Goal: Task Accomplishment & Management: Manage account settings

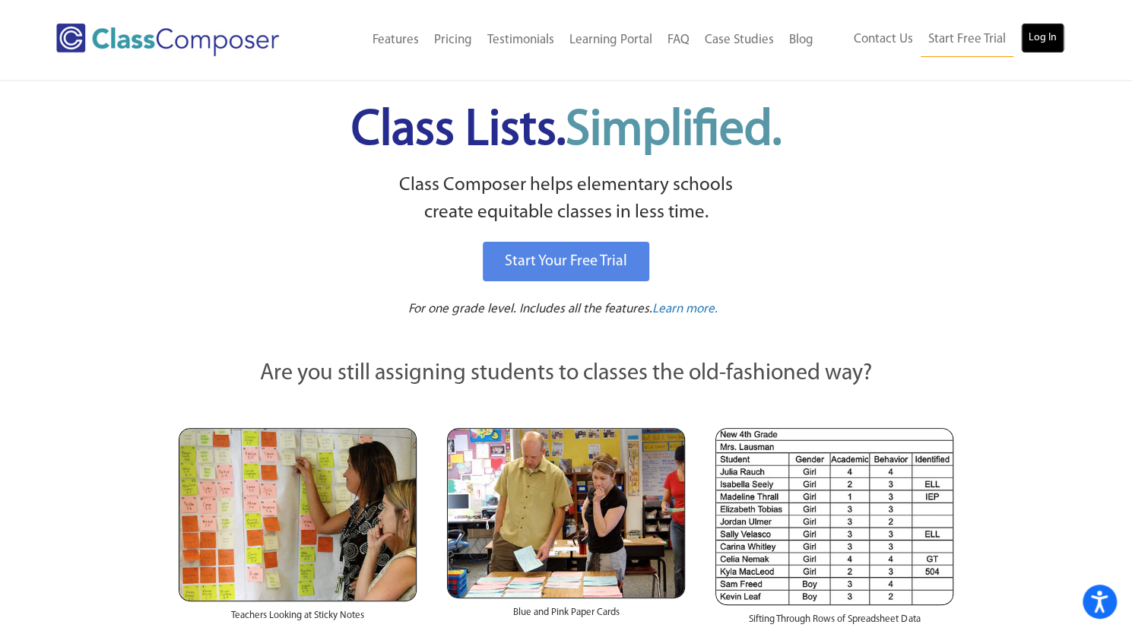
click at [1036, 32] on link "Log In" at bounding box center [1042, 38] width 43 height 30
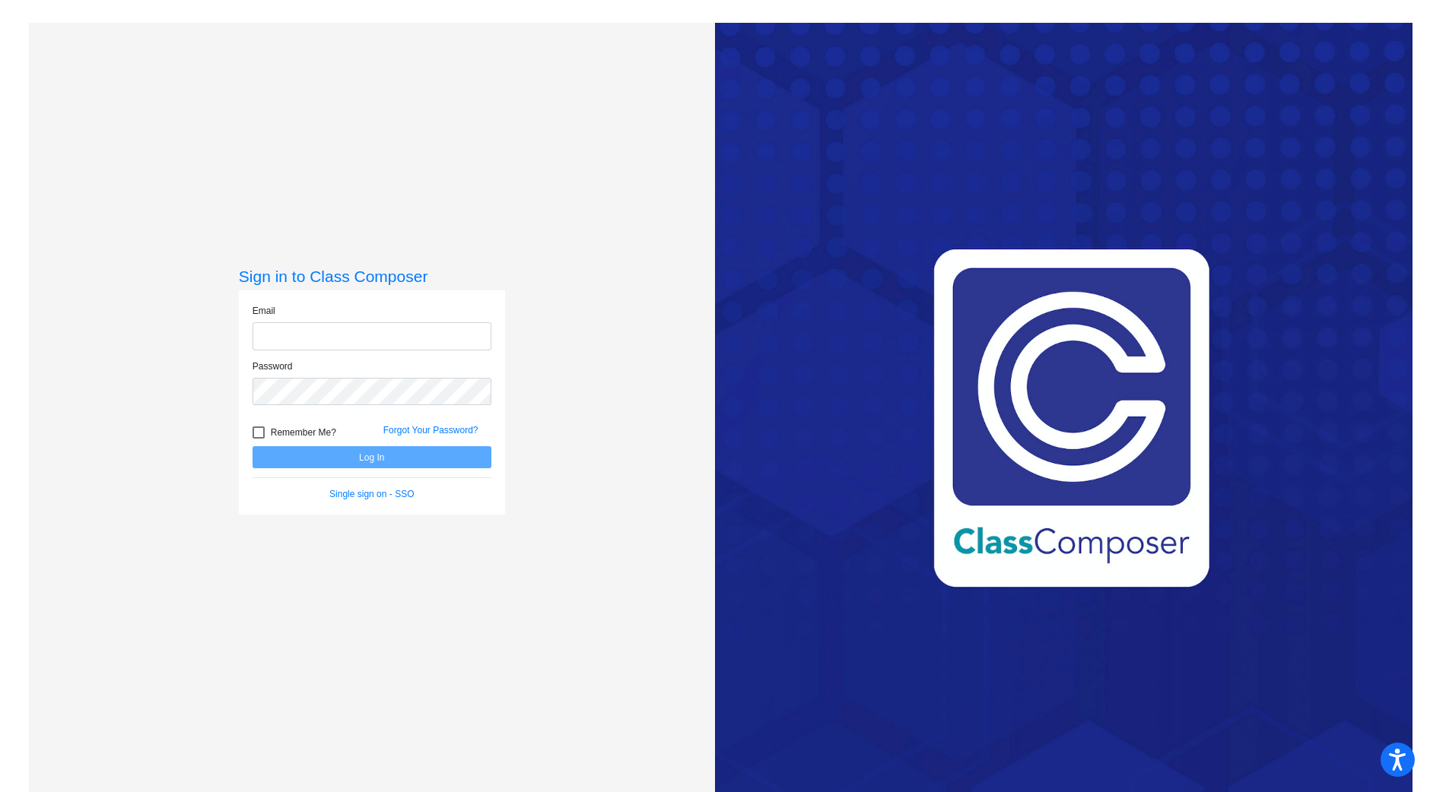
type input "[PERSON_NAME][EMAIL_ADDRESS][DOMAIN_NAME]"
click at [329, 454] on button "Log In" at bounding box center [371, 457] width 239 height 22
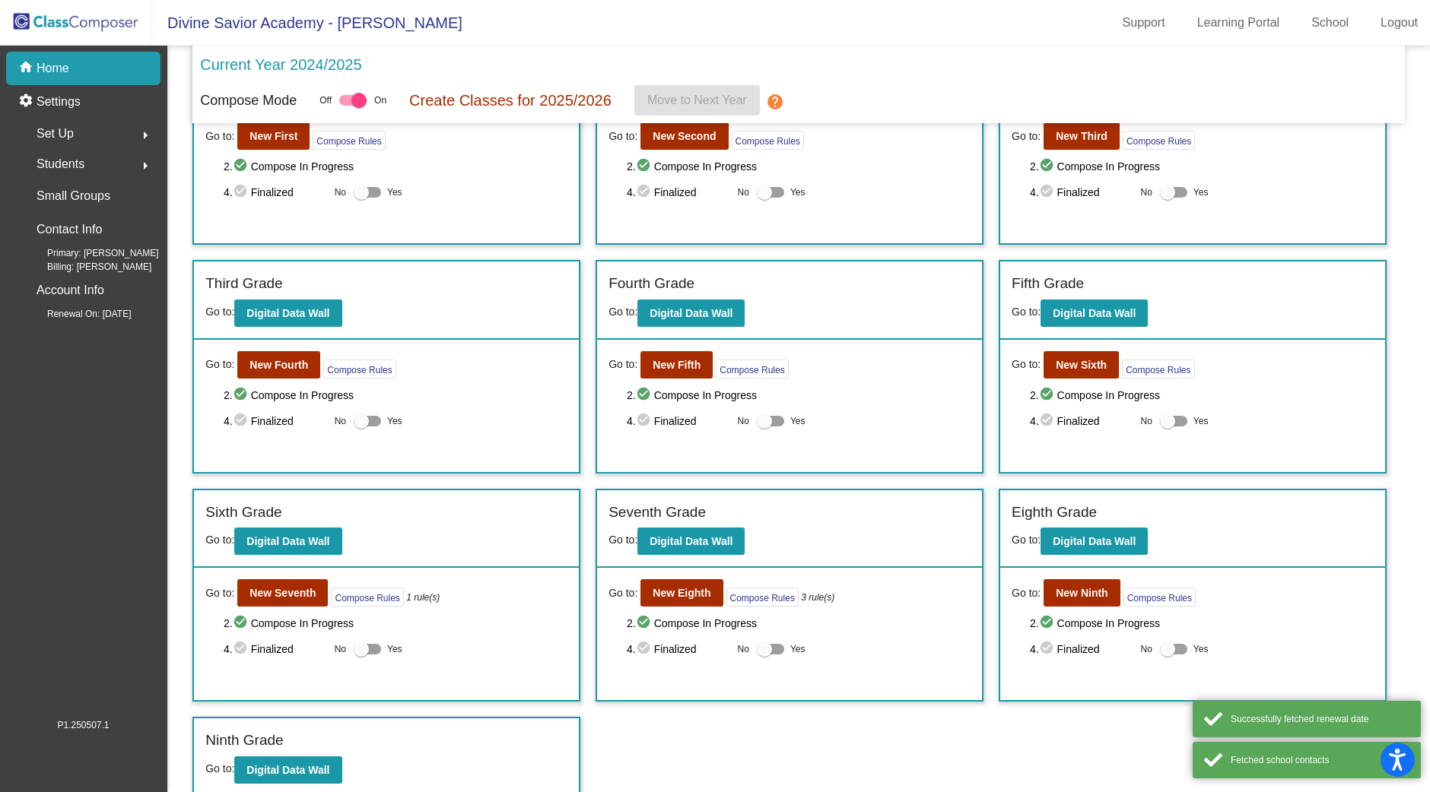
scroll to position [329, 0]
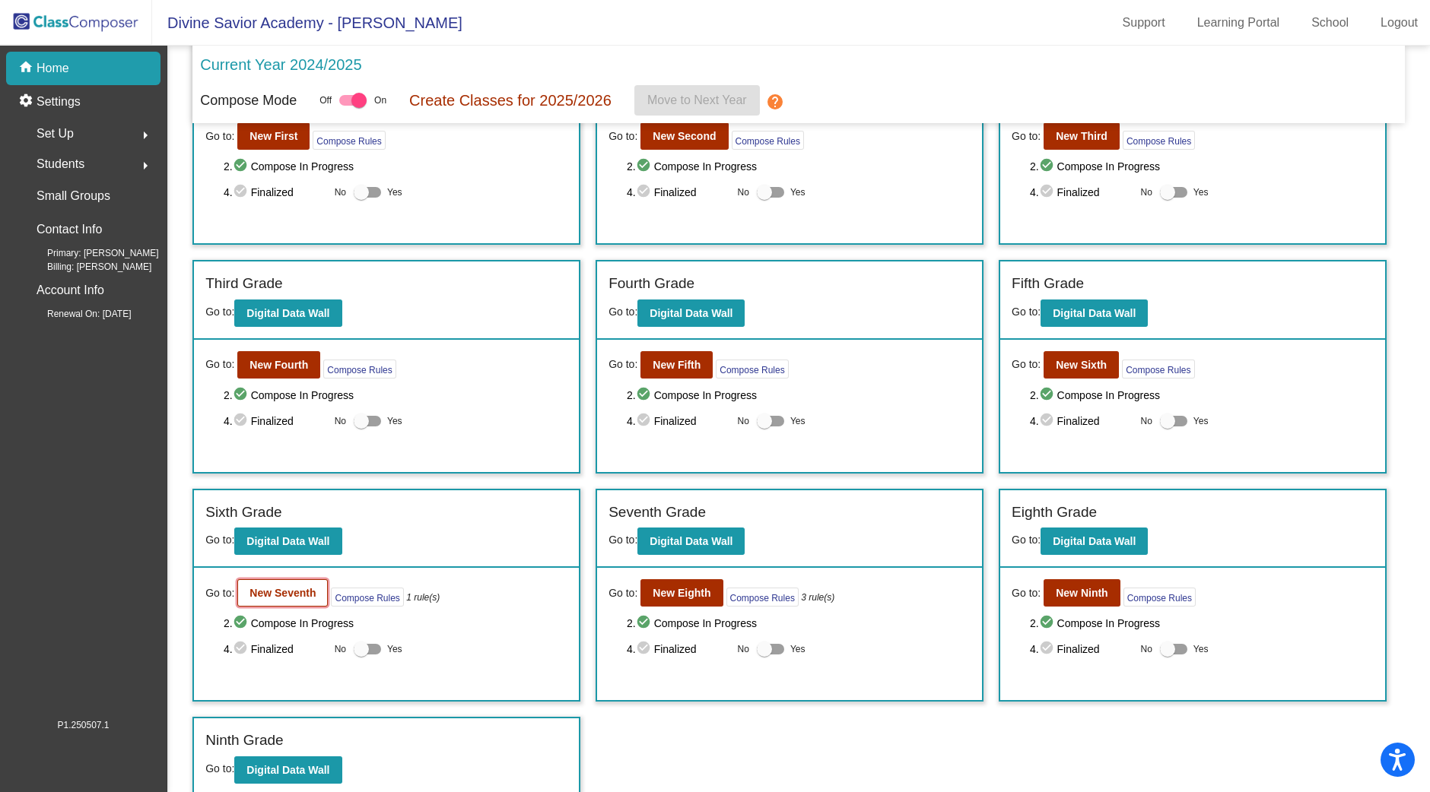
click at [271, 589] on b "New Seventh" at bounding box center [282, 593] width 66 height 12
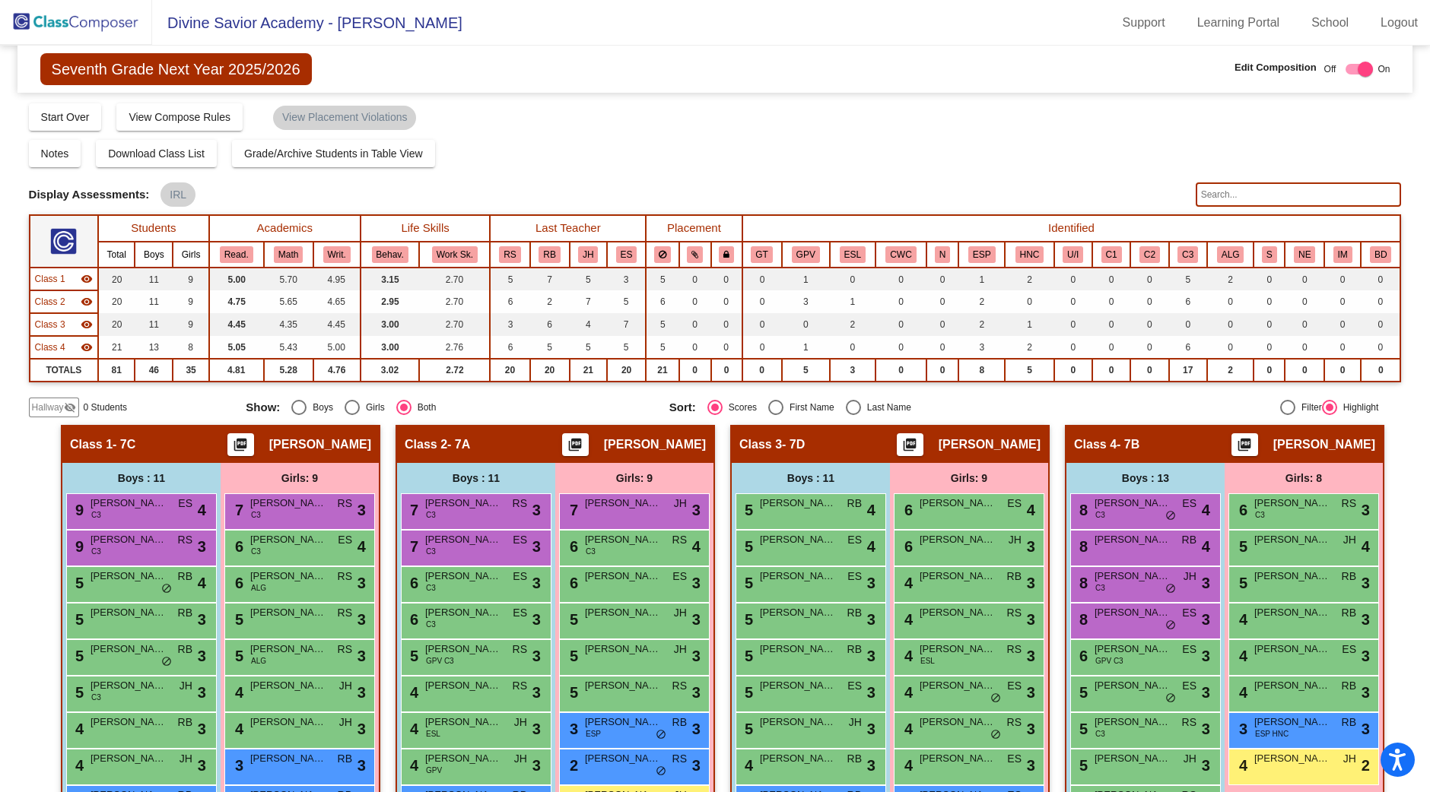
scroll to position [3, 0]
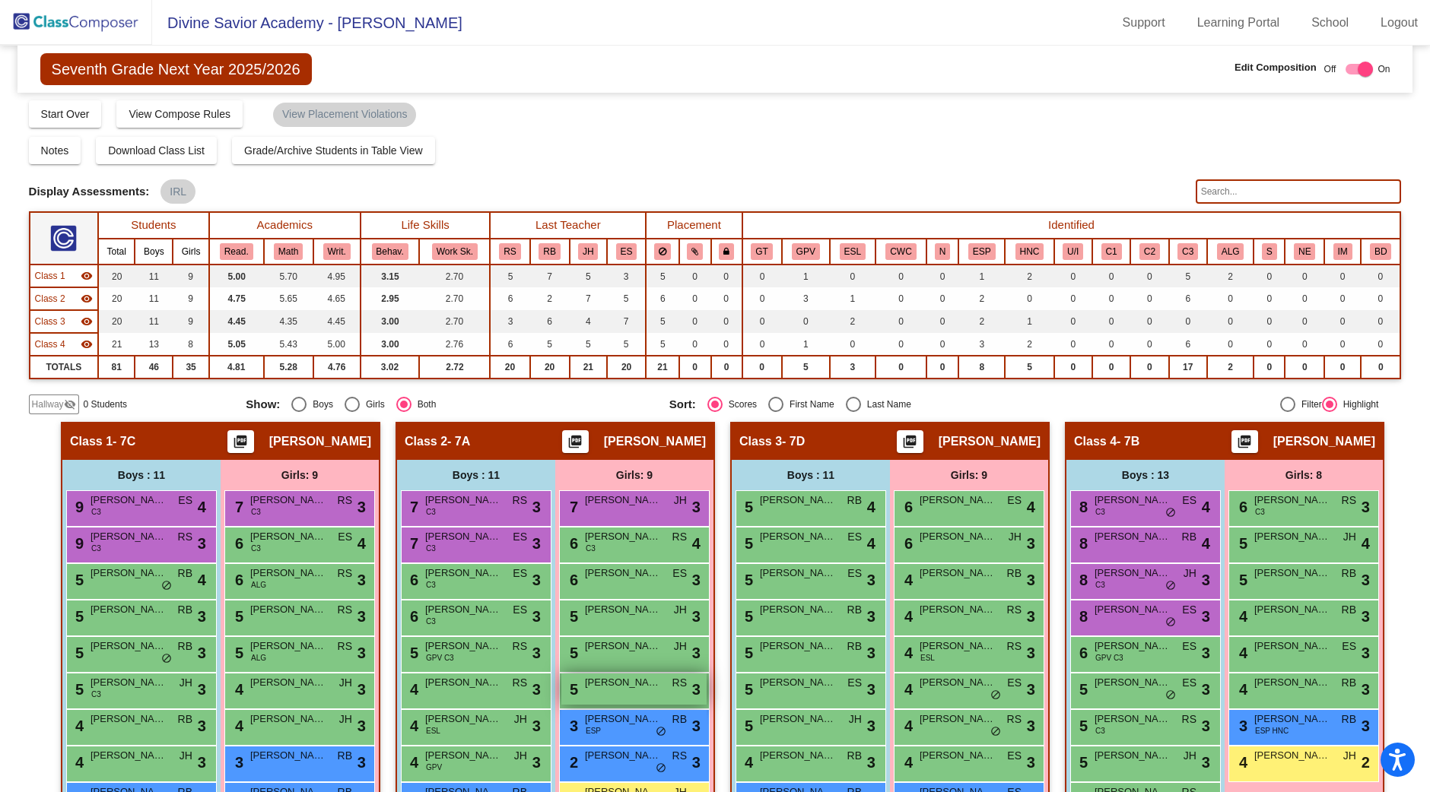
click at [596, 694] on div "5 Orianna Acosta RS lock do_not_disturb_alt 3" at bounding box center [633, 689] width 145 height 31
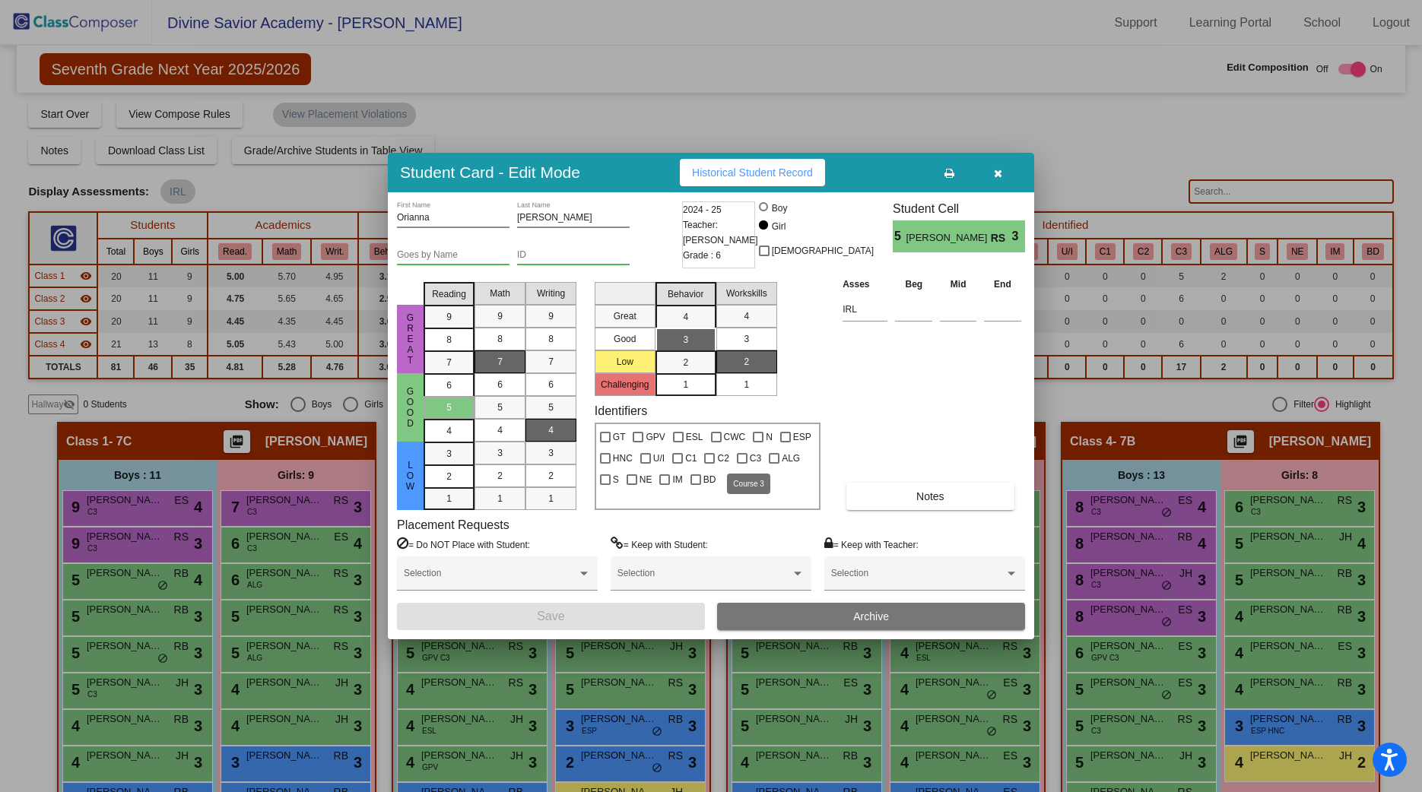
click at [741, 459] on div at bounding box center [742, 458] width 11 height 11
click at [741, 464] on input "C3" at bounding box center [741, 464] width 1 height 1
checkbox input "true"
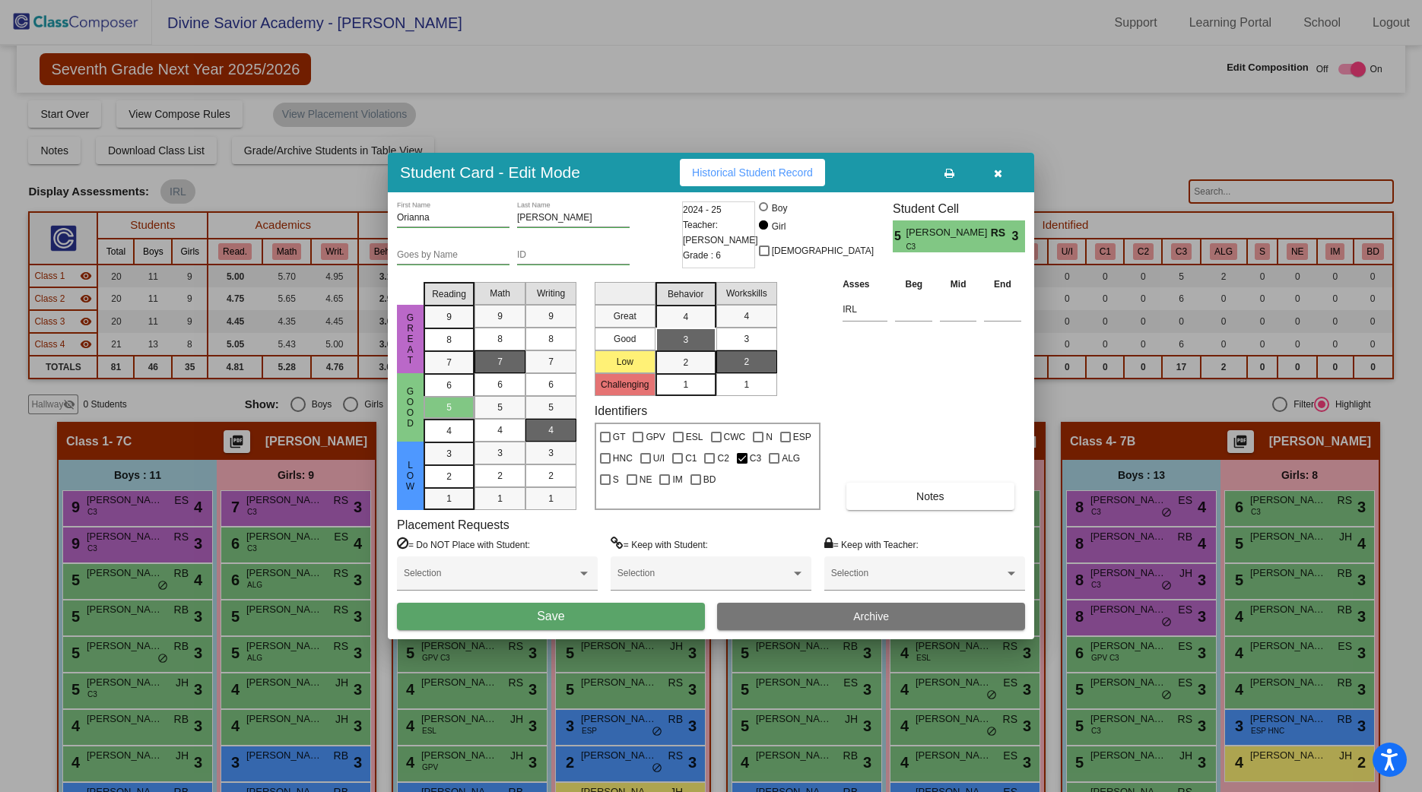
click at [609, 616] on button "Save" at bounding box center [551, 616] width 308 height 27
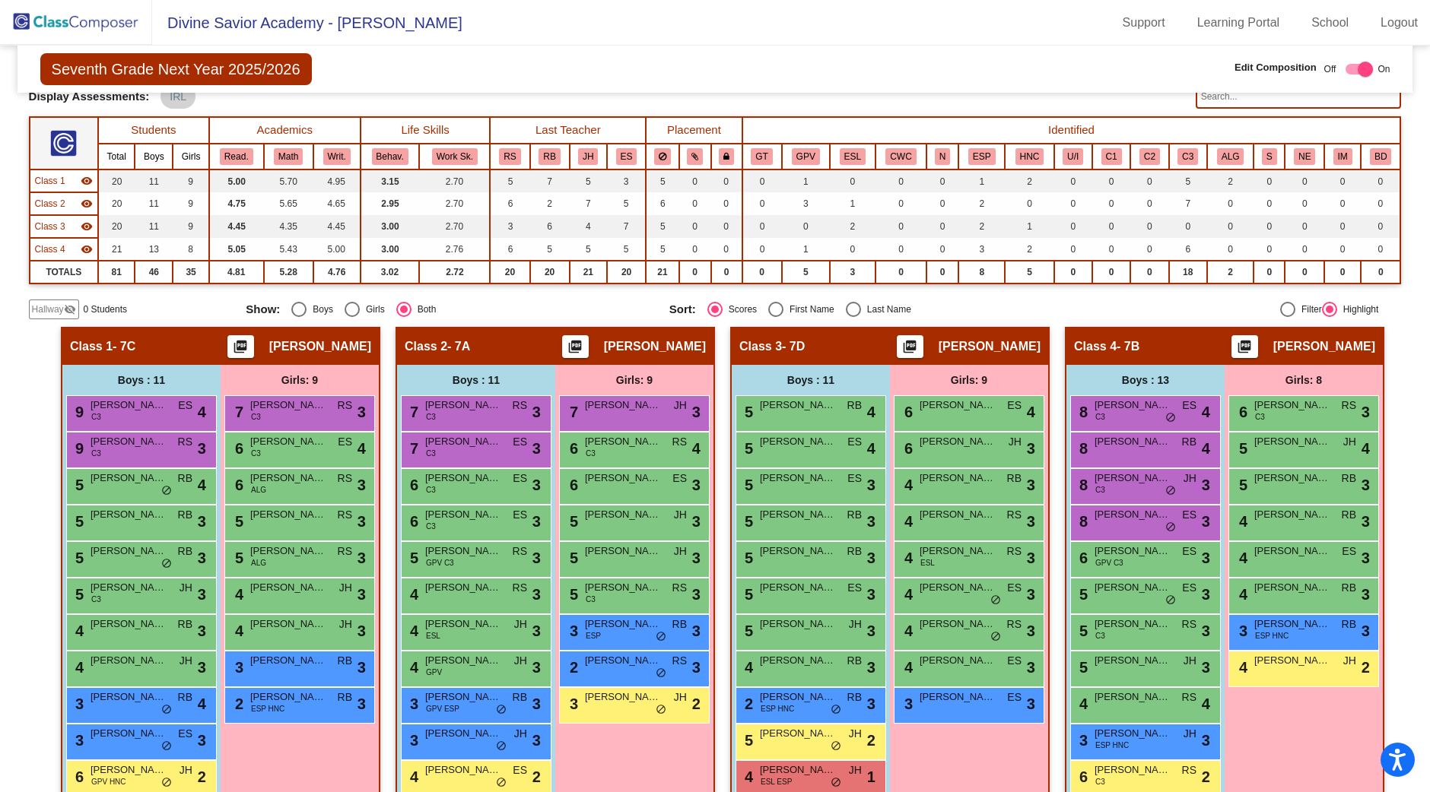
scroll to position [99, 0]
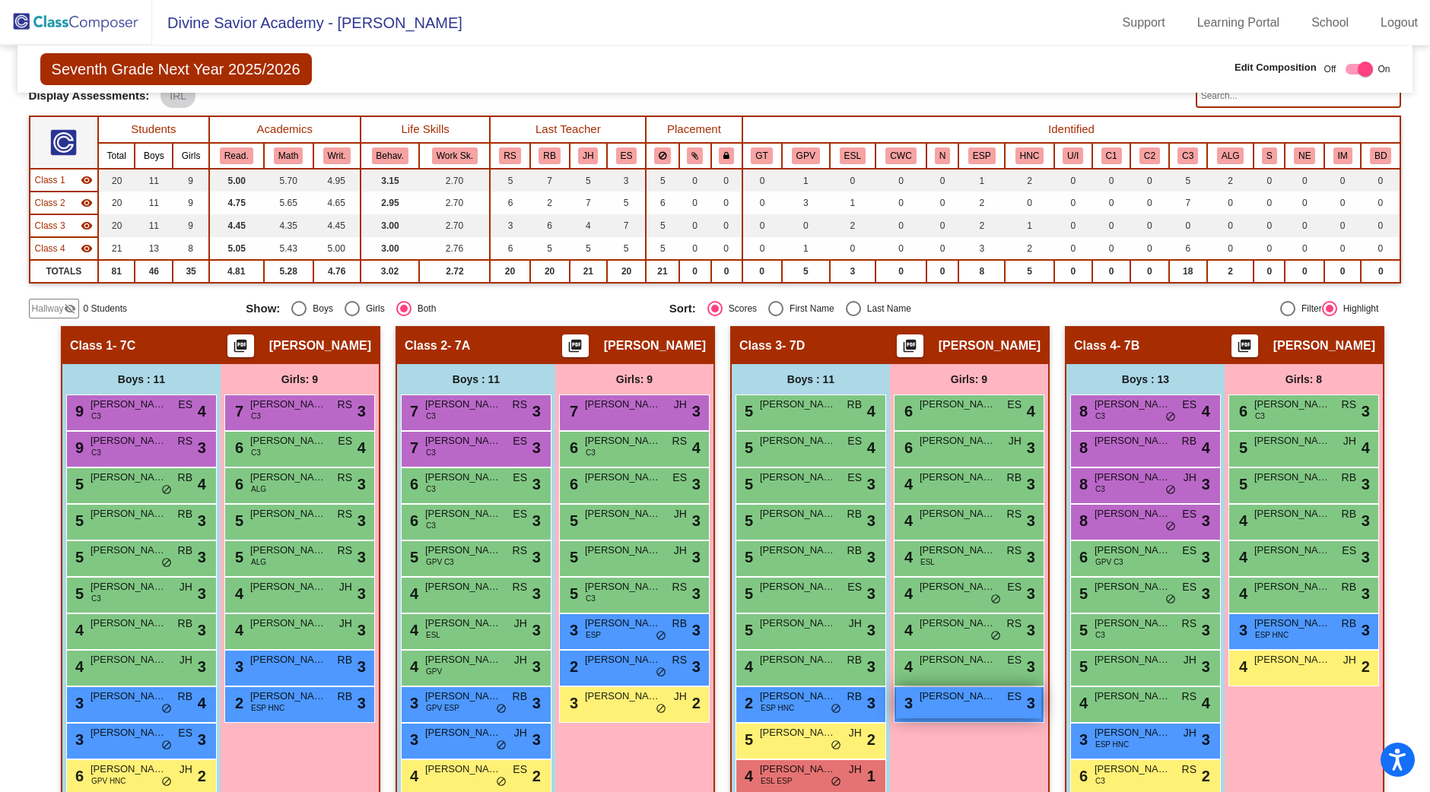
click at [959, 703] on div "3 Valentina Ortiz ES lock do_not_disturb_alt 3" at bounding box center [968, 702] width 145 height 31
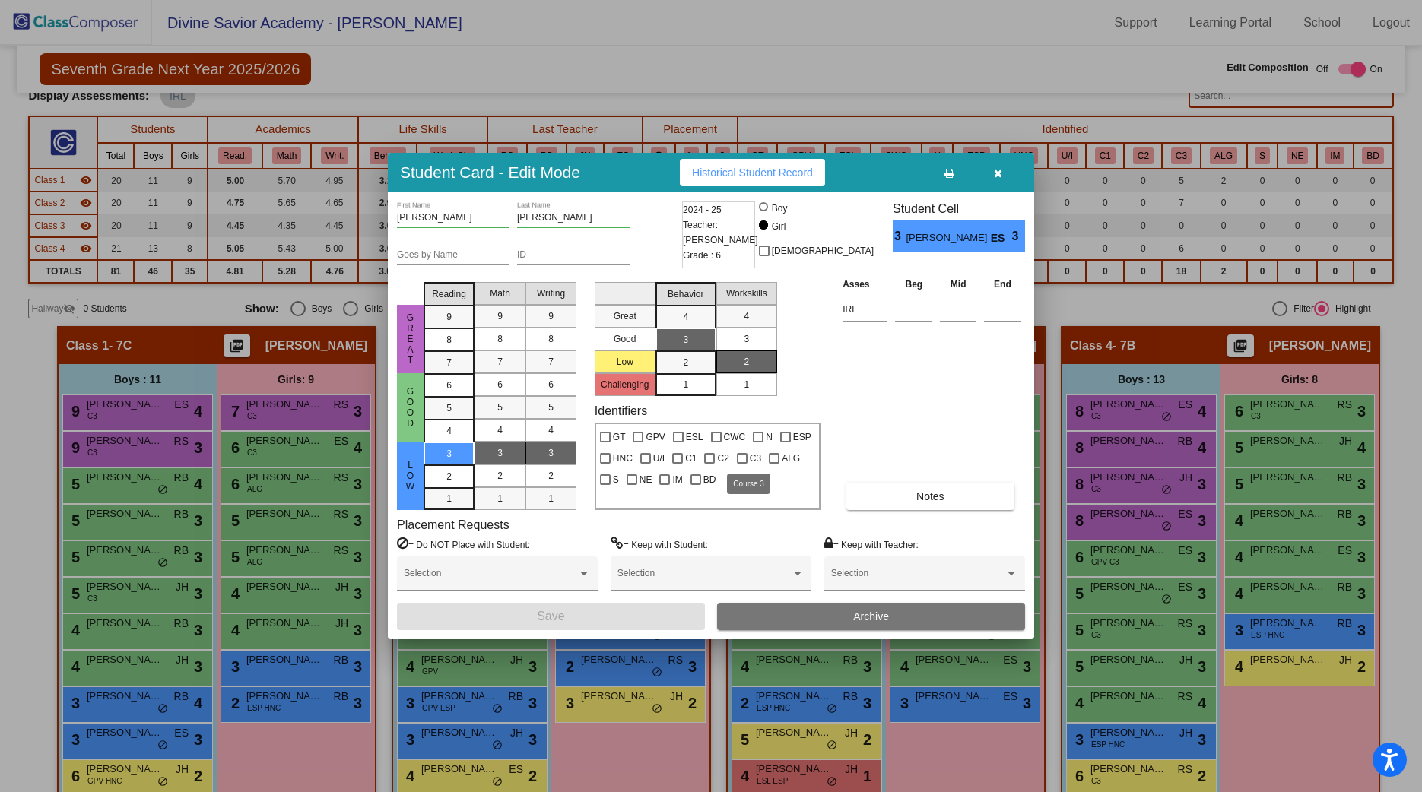
click at [745, 457] on div at bounding box center [742, 458] width 11 height 11
click at [742, 464] on input "C3" at bounding box center [741, 464] width 1 height 1
checkbox input "true"
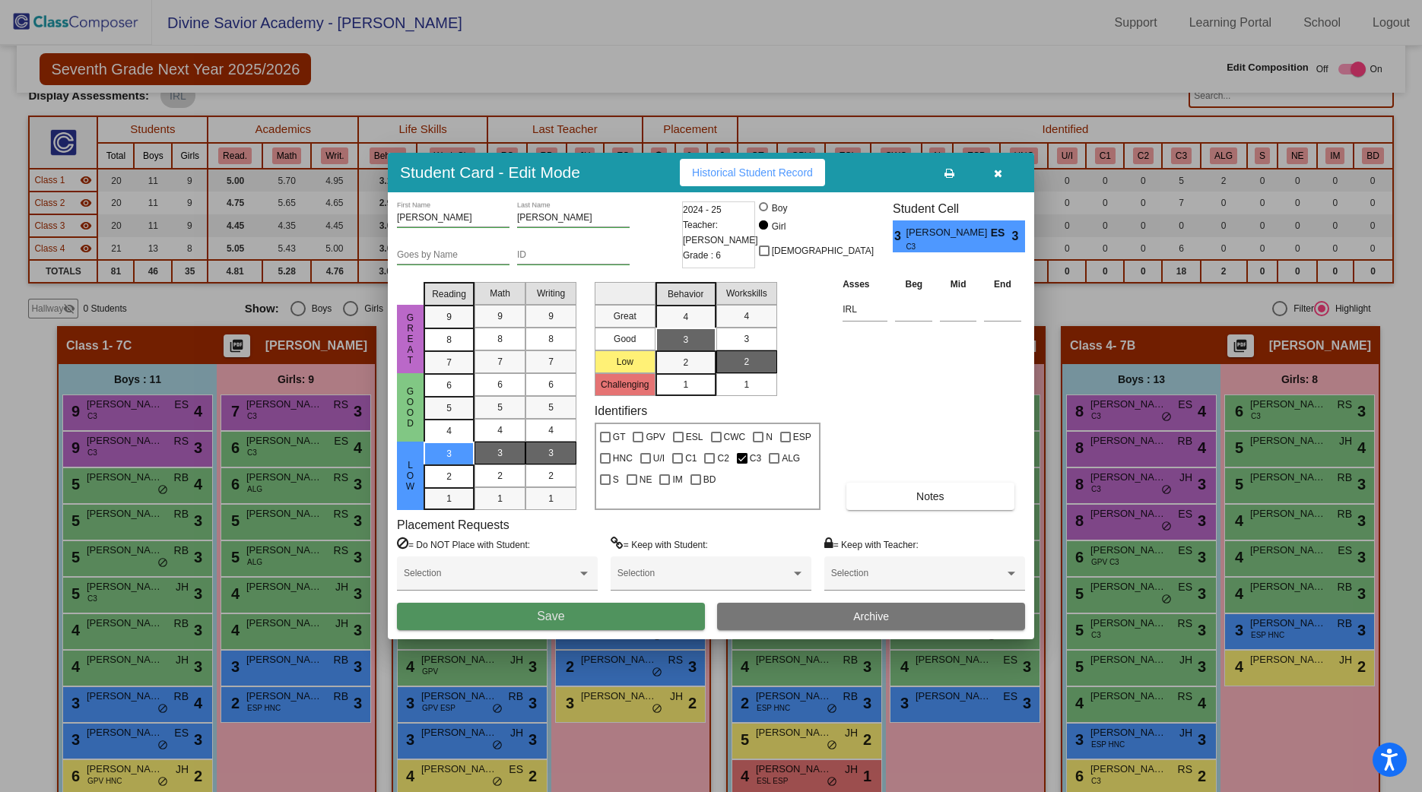
click at [611, 619] on button "Save" at bounding box center [551, 616] width 308 height 27
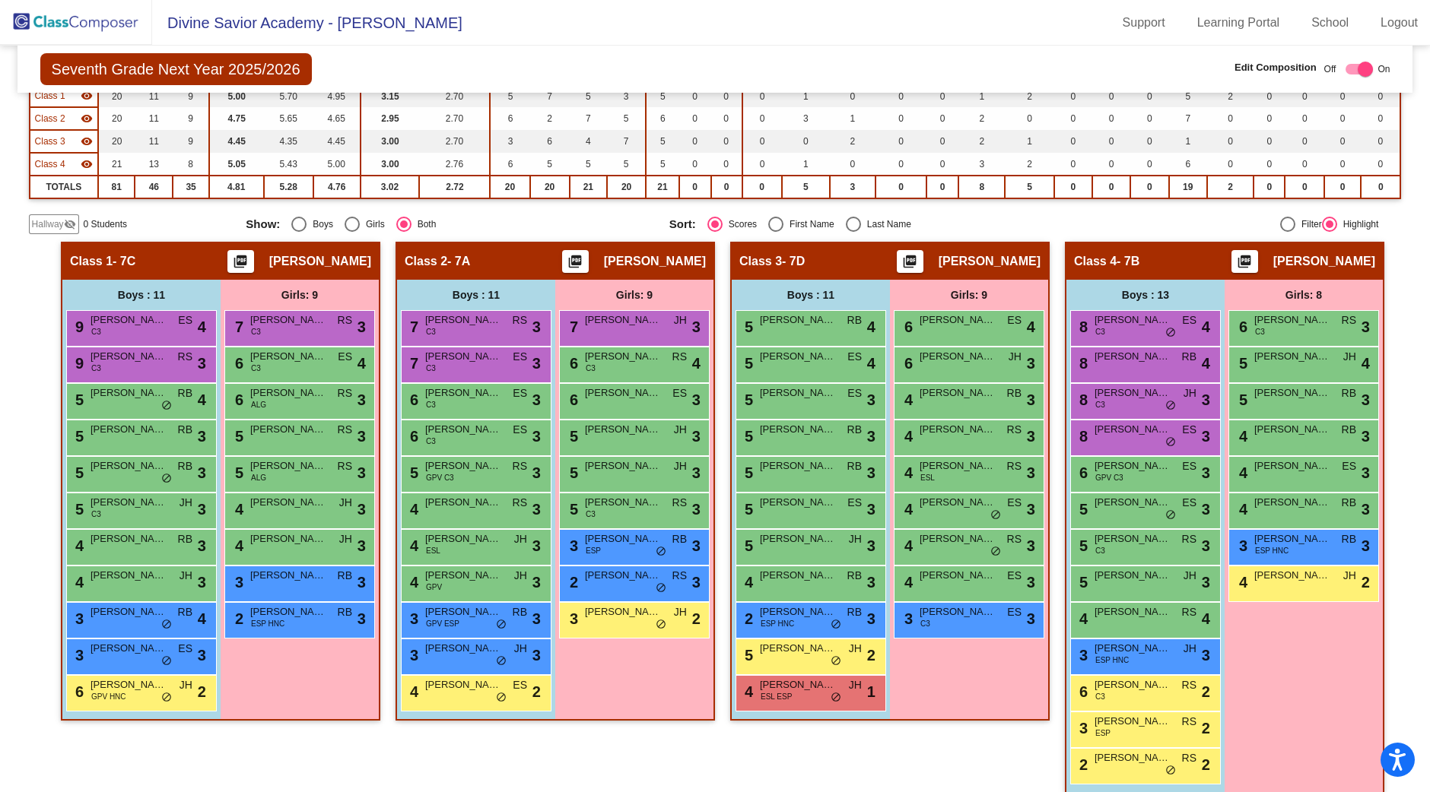
scroll to position [198, 0]
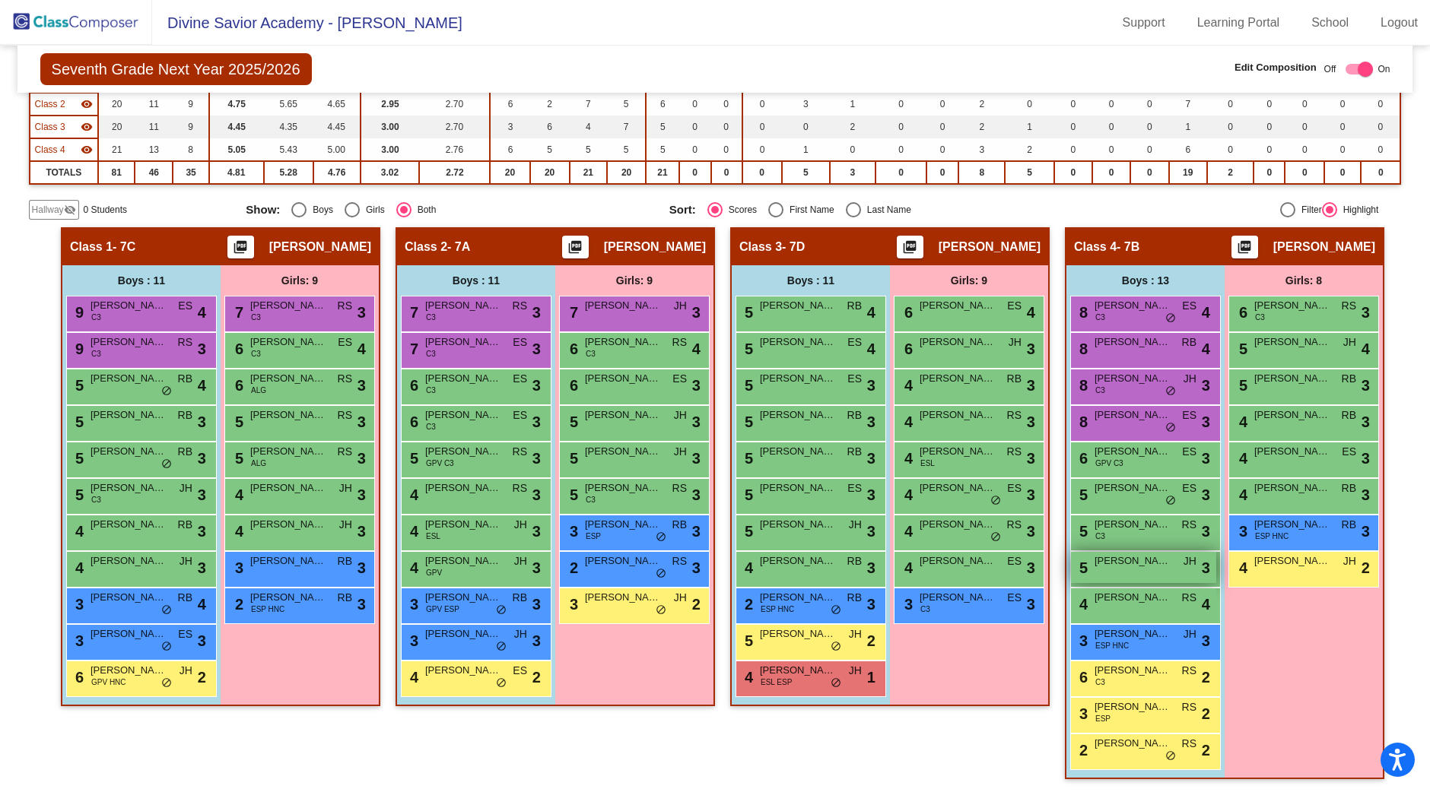
click at [1121, 565] on span "David Abraham Malave" at bounding box center [1132, 561] width 76 height 15
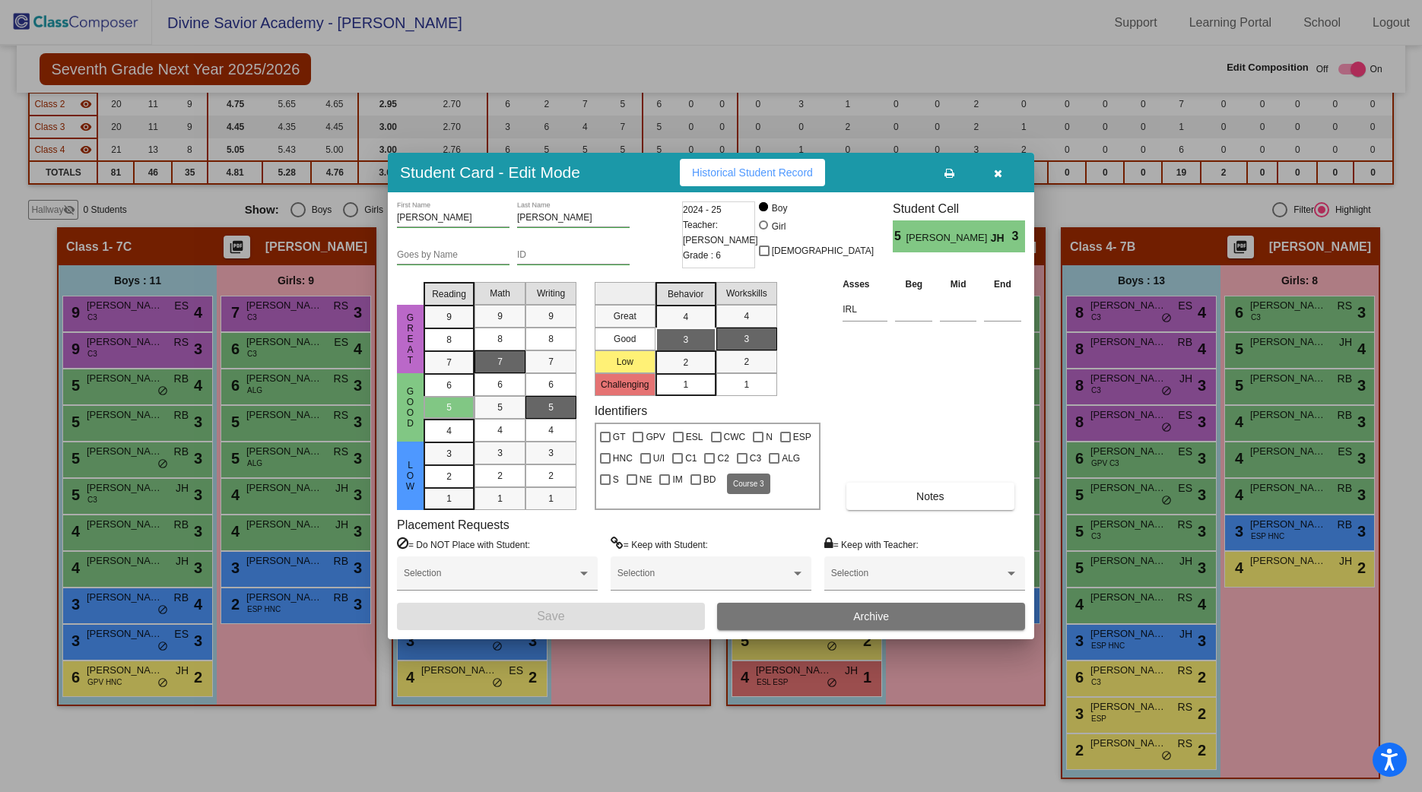
click at [747, 458] on label "C3" at bounding box center [749, 458] width 24 height 18
click at [742, 464] on input "C3" at bounding box center [741, 464] width 1 height 1
checkbox input "true"
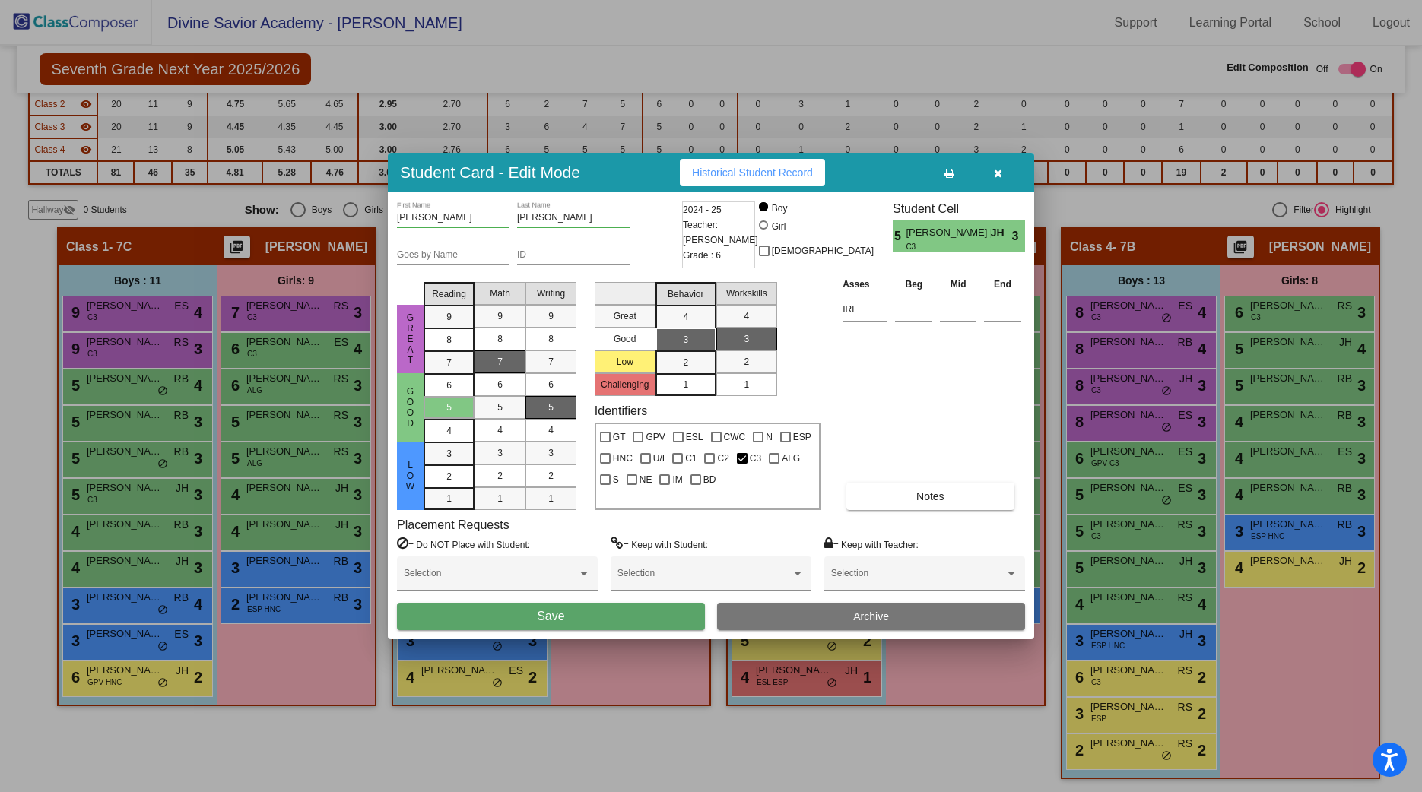
click at [574, 617] on button "Save" at bounding box center [551, 616] width 308 height 27
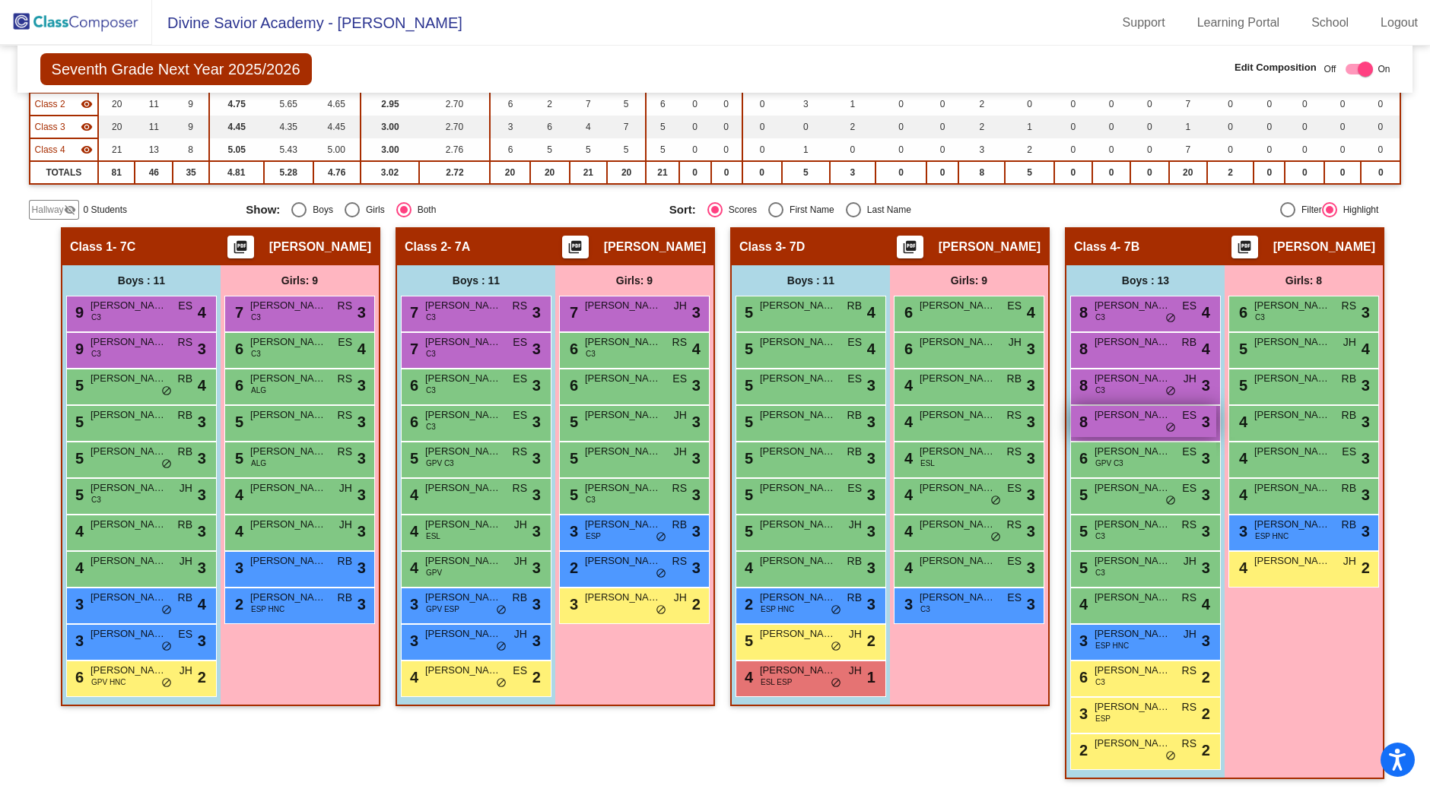
click at [1110, 427] on div "8 Ignacio Quevedo ES lock do_not_disturb_alt 3" at bounding box center [1143, 421] width 145 height 31
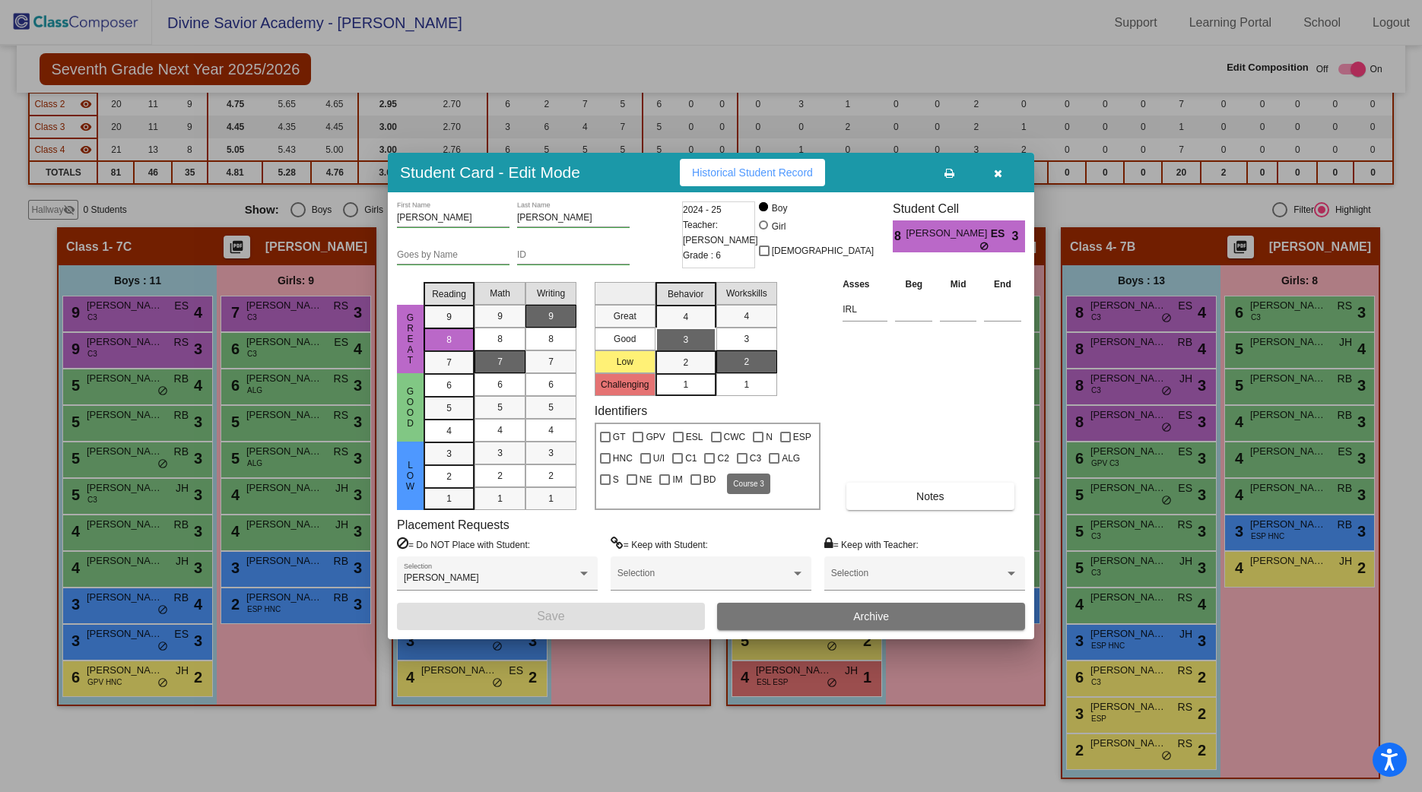
click at [743, 456] on div at bounding box center [742, 458] width 11 height 11
click at [742, 464] on input "C3" at bounding box center [741, 464] width 1 height 1
checkbox input "true"
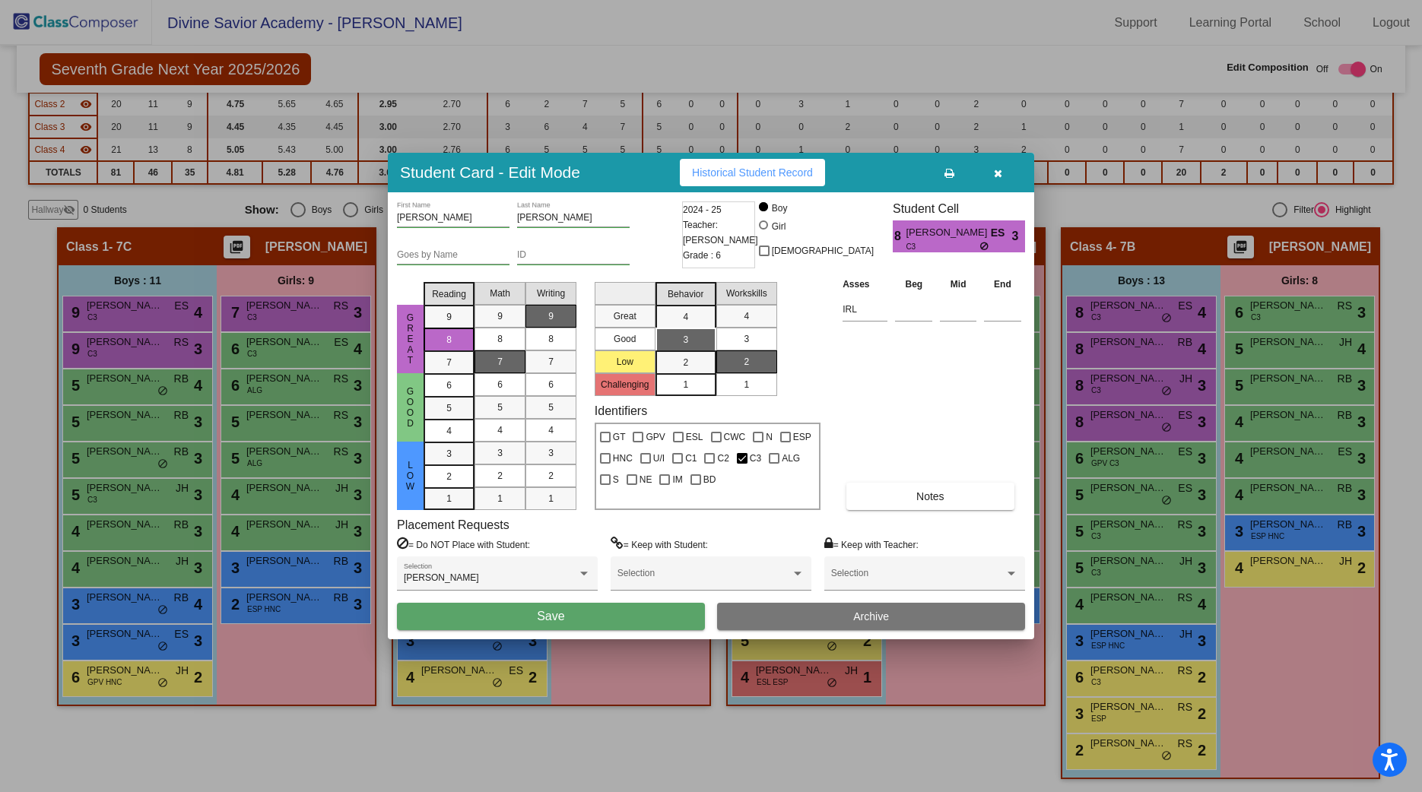
click at [608, 614] on button "Save" at bounding box center [551, 616] width 308 height 27
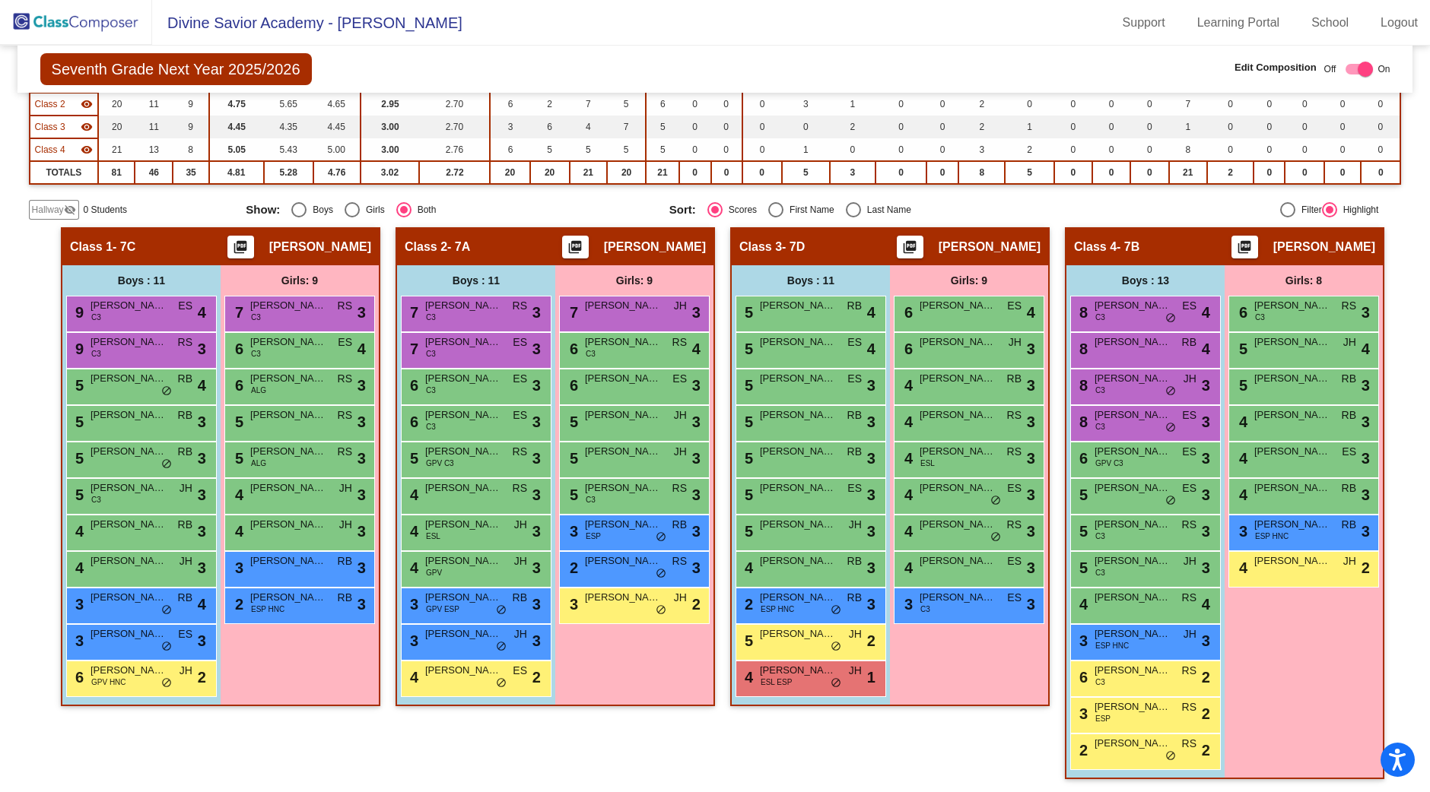
click at [0, 0] on div "Girls: 9 7 Luciana Carrillo JH lock do_not_disturb_alt 3 6 Sofia Espinosa C3 RS…" at bounding box center [0, 0] width 0 height 0
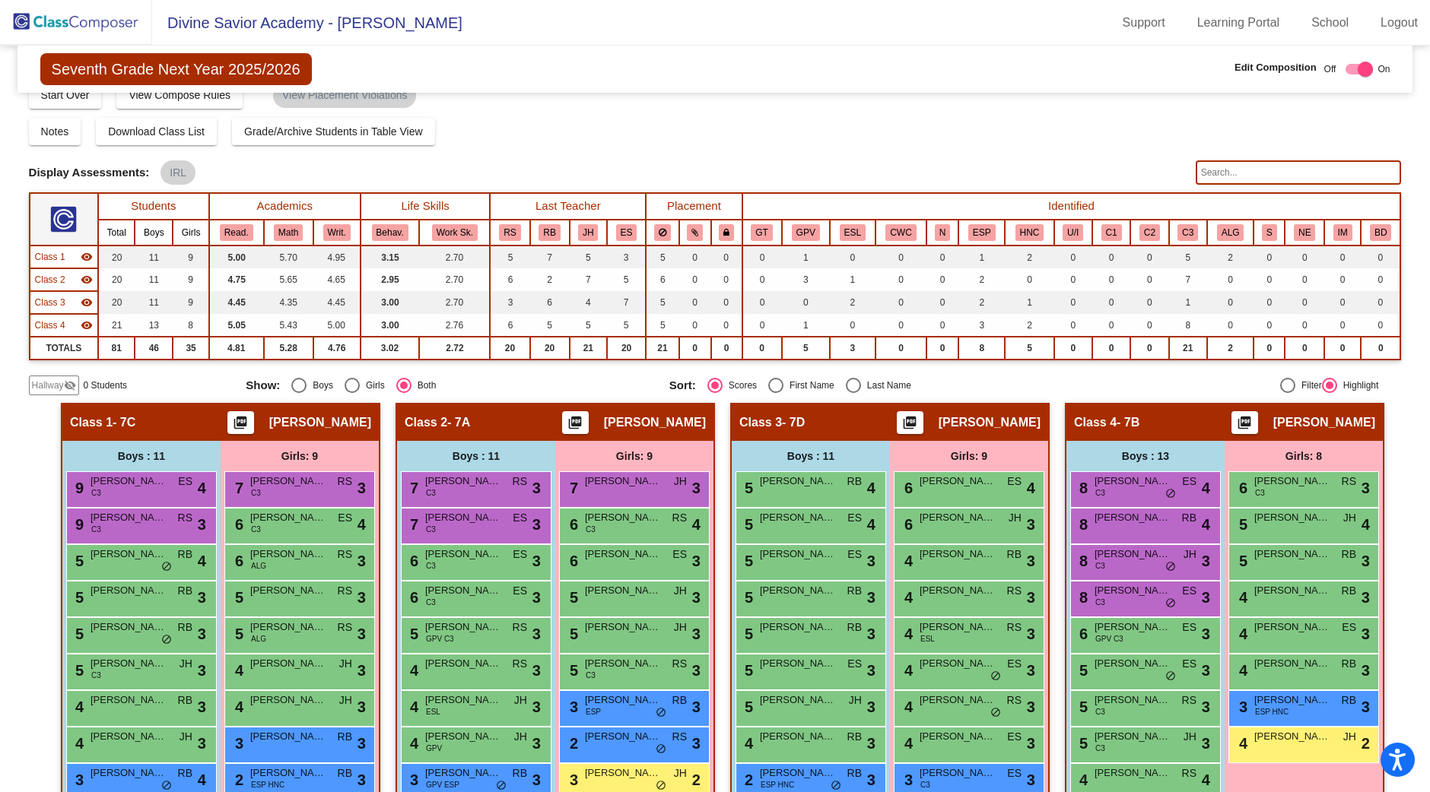
scroll to position [20, 0]
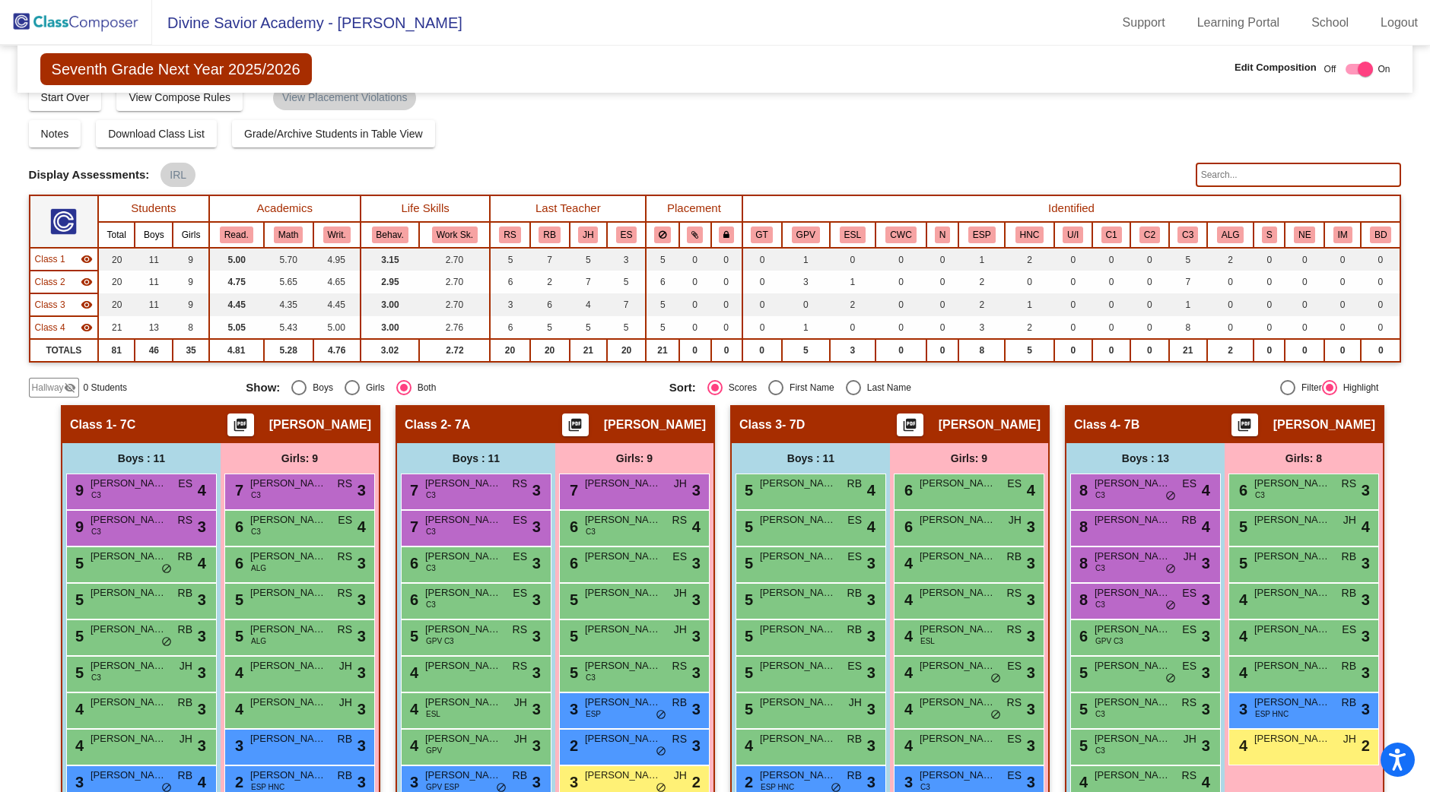
click at [486, 378] on div "Hallway visibility_off 0 Students Show: Boys Girls Both Sort: Scores First Name…" at bounding box center [715, 388] width 1373 height 20
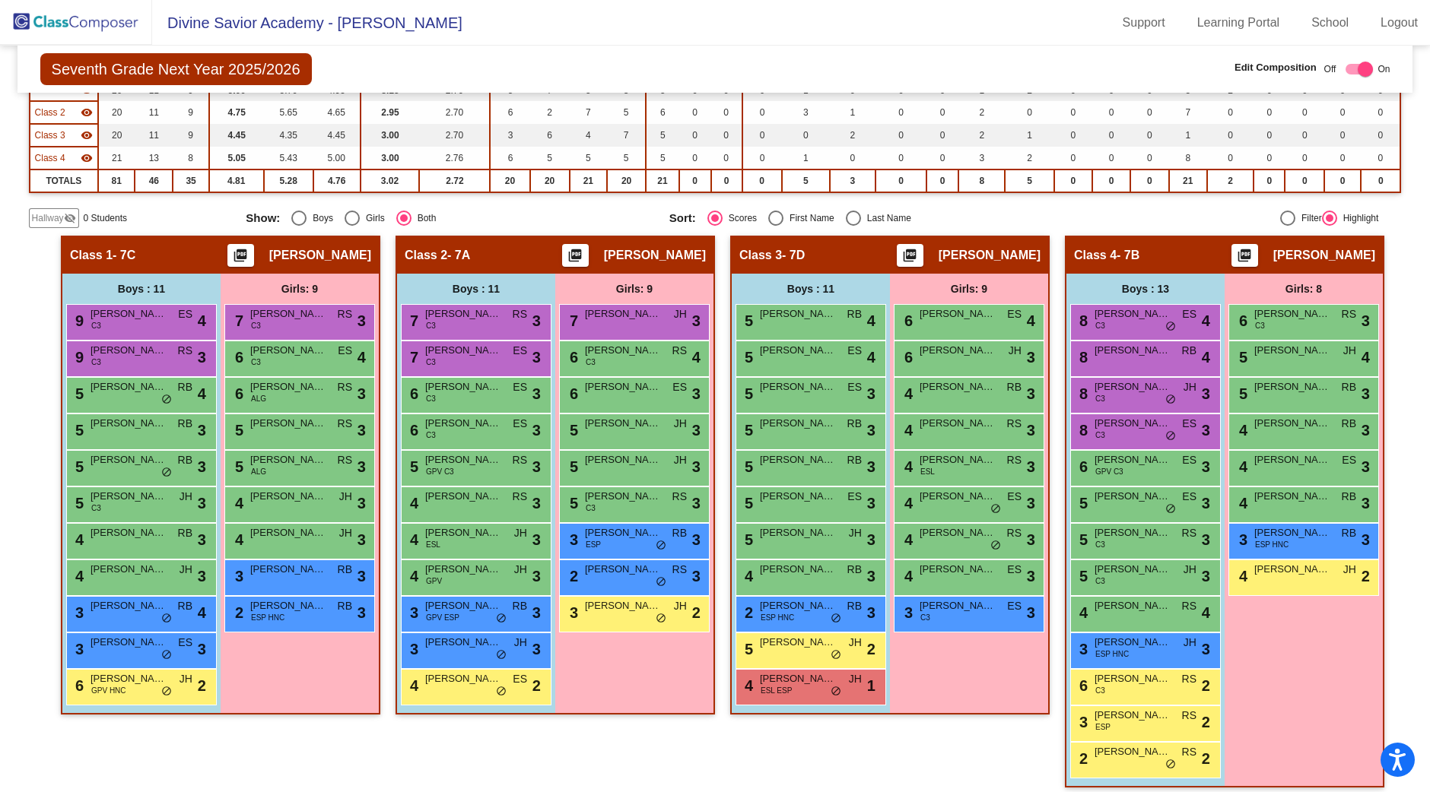
scroll to position [198, 0]
